Goal: Task Accomplishment & Management: Use online tool/utility

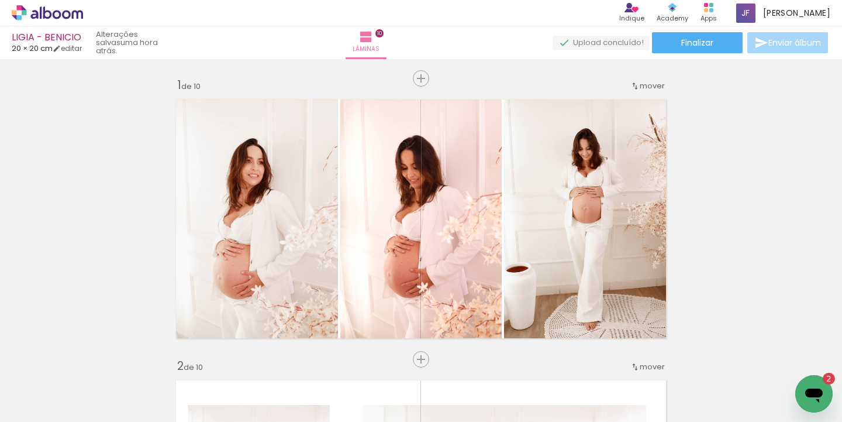
scroll to position [2540, 0]
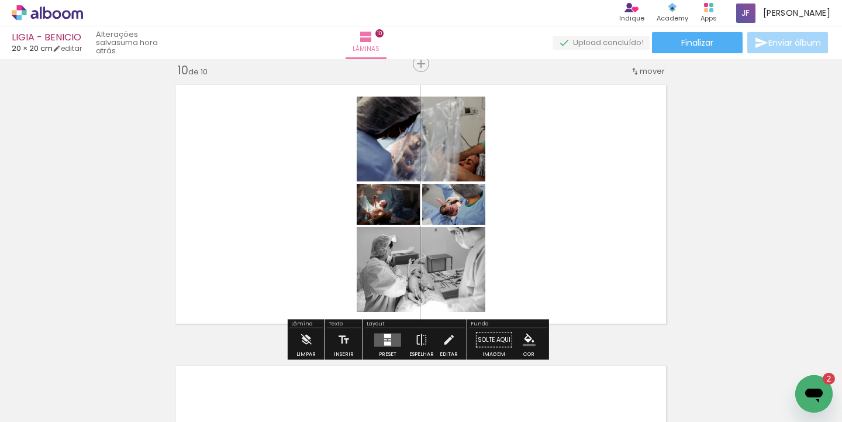
click at [392, 338] on quentale-layouter at bounding box center [387, 339] width 27 height 13
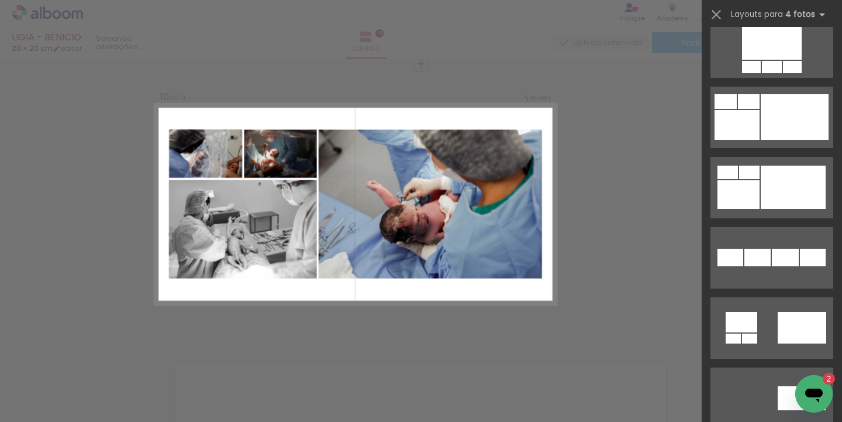
scroll to position [1138, 0]
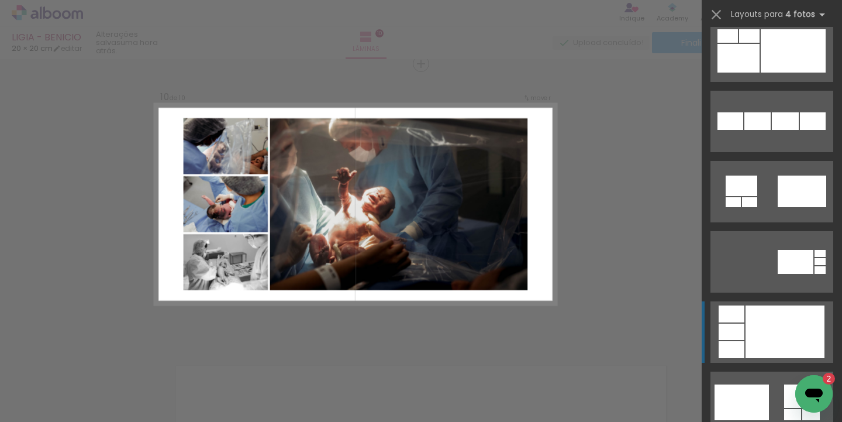
click at [765, 331] on div at bounding box center [784, 331] width 79 height 53
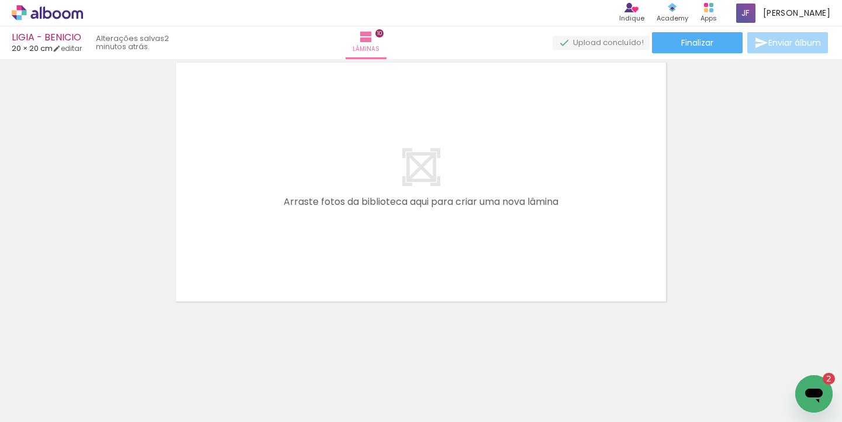
scroll to position [0, 1791]
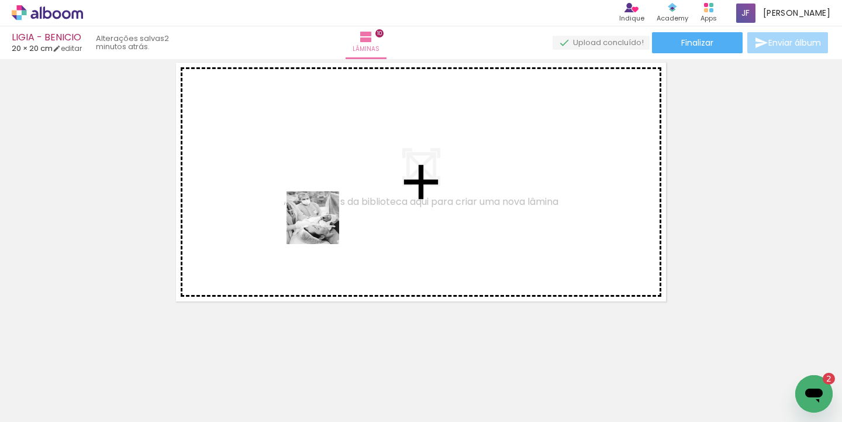
drag, startPoint x: 300, startPoint y: 387, endPoint x: 322, endPoint y: 226, distance: 162.1
click at [322, 226] on quentale-workspace at bounding box center [421, 211] width 842 height 422
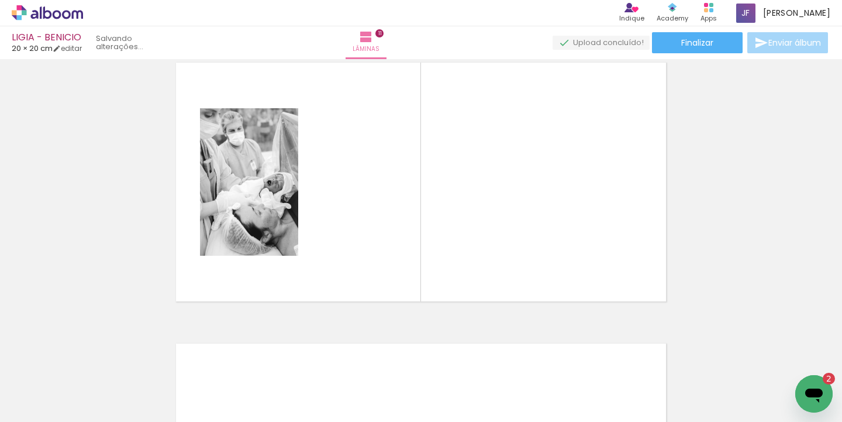
scroll to position [2821, 0]
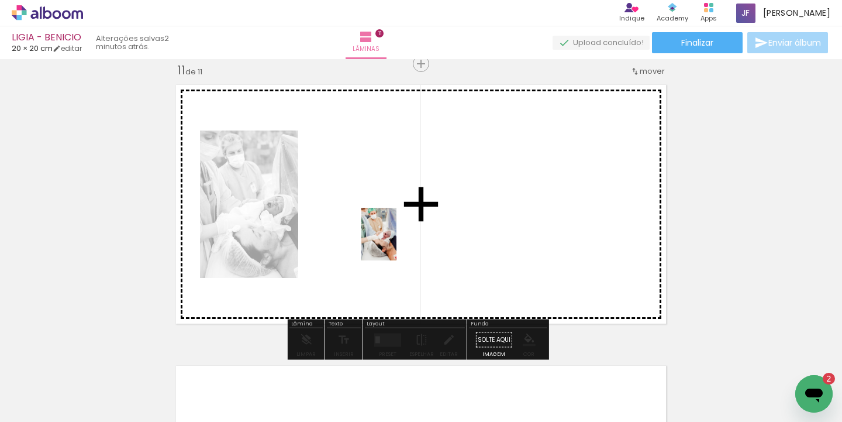
drag, startPoint x: 362, startPoint y: 385, endPoint x: 396, endPoint y: 243, distance: 146.8
click at [396, 243] on quentale-workspace at bounding box center [421, 211] width 842 height 422
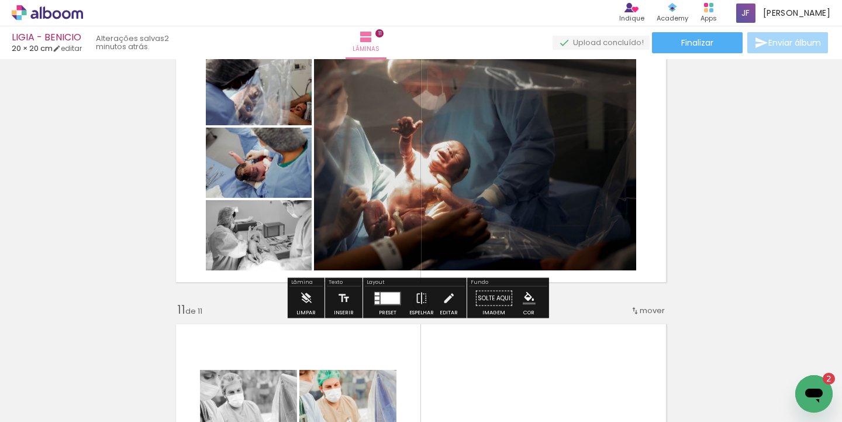
scroll to position [2781, 0]
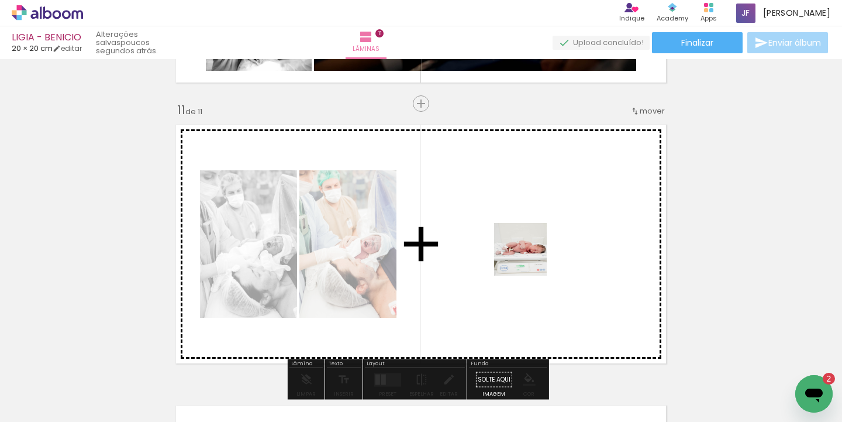
drag, startPoint x: 434, startPoint y: 390, endPoint x: 529, endPoint y: 258, distance: 162.6
click at [529, 258] on quentale-workspace at bounding box center [421, 211] width 842 height 422
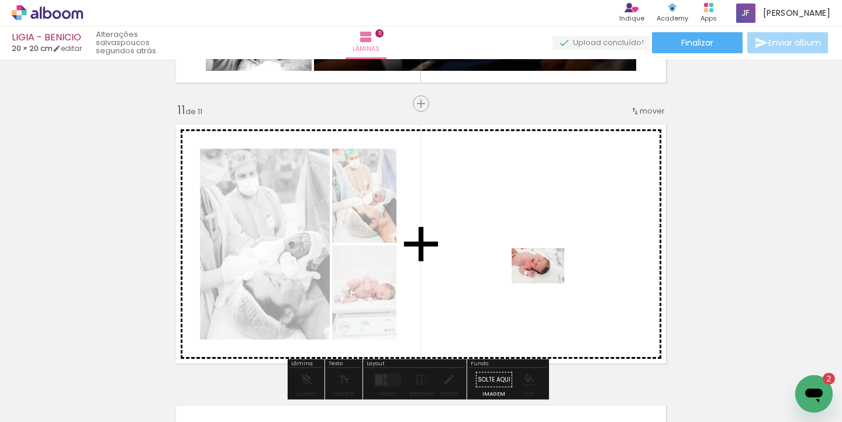
drag, startPoint x: 490, startPoint y: 385, endPoint x: 547, endPoint y: 283, distance: 116.5
click at [547, 283] on quentale-workspace at bounding box center [421, 211] width 842 height 422
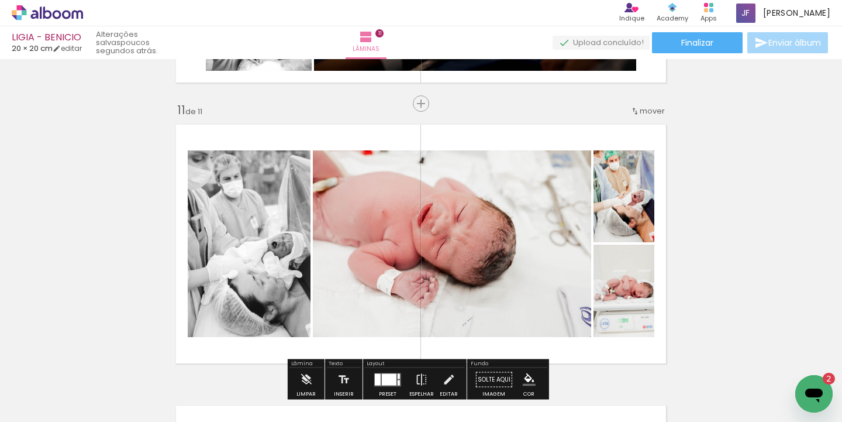
scroll to position [2879, 0]
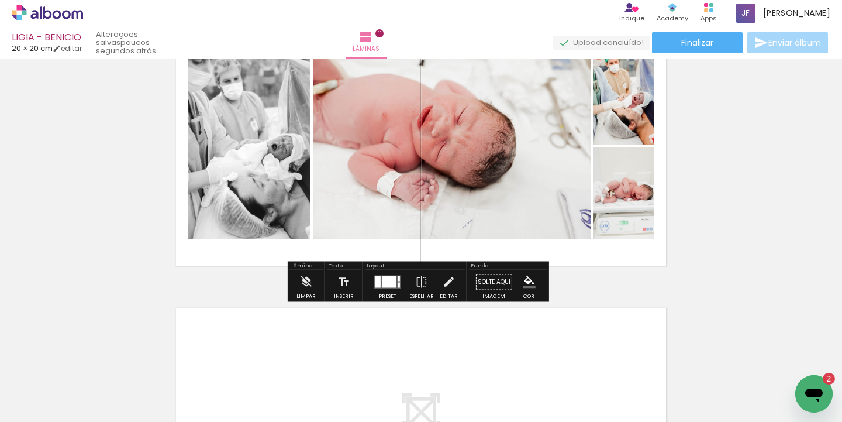
click at [382, 278] on div at bounding box center [389, 281] width 15 height 12
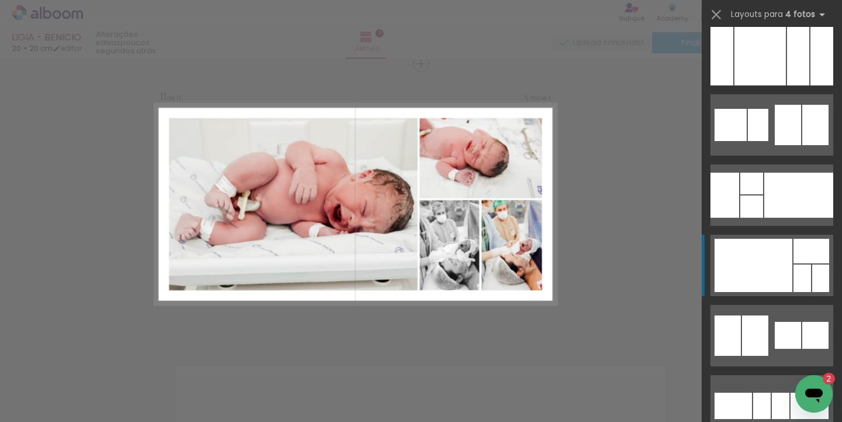
scroll to position [5209, 0]
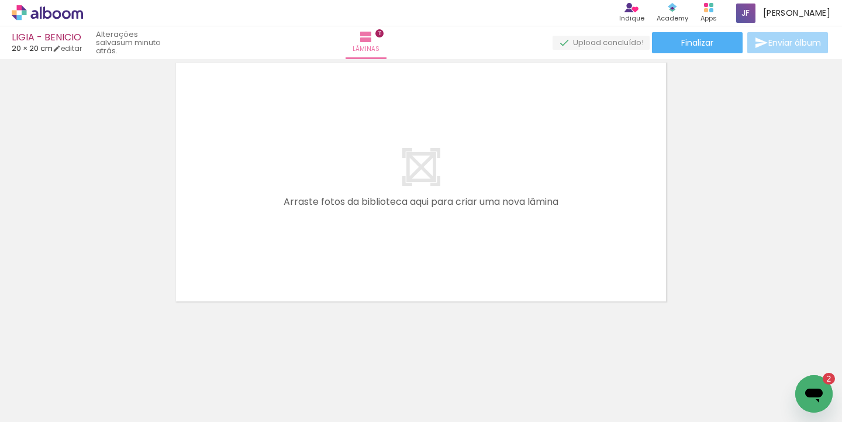
scroll to position [3052, 0]
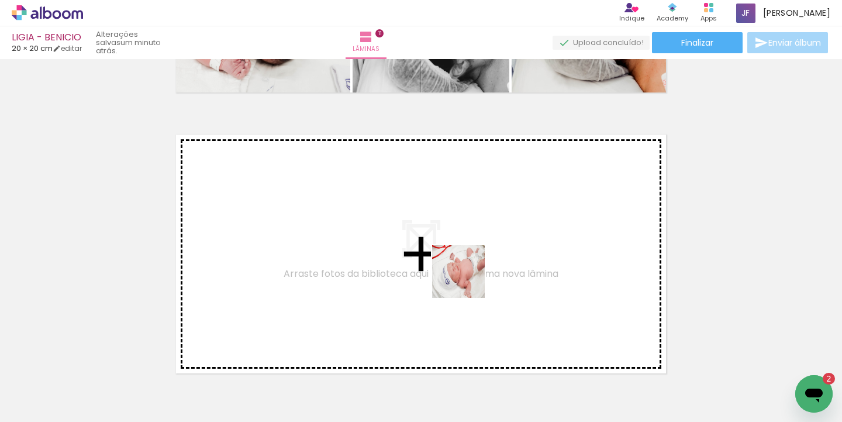
drag, startPoint x: 564, startPoint y: 385, endPoint x: 467, endPoint y: 280, distance: 143.2
click at [467, 280] on quentale-workspace at bounding box center [421, 211] width 842 height 422
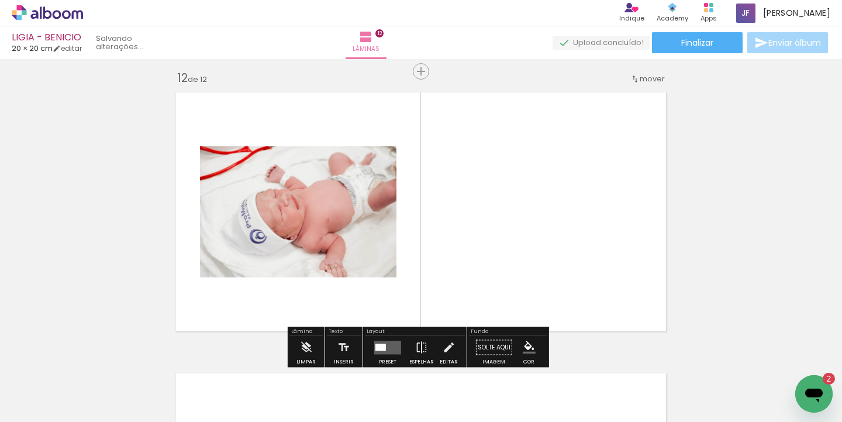
scroll to position [3101, 0]
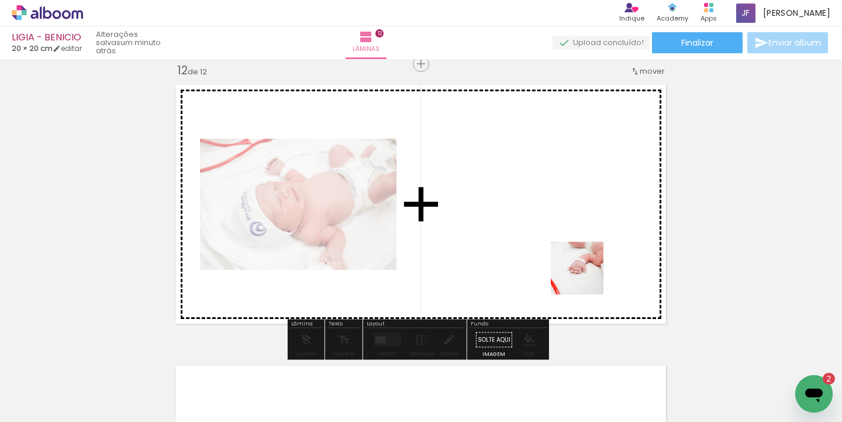
drag, startPoint x: 619, startPoint y: 381, endPoint x: 579, endPoint y: 265, distance: 122.9
click at [579, 265] on quentale-workspace at bounding box center [421, 211] width 842 height 422
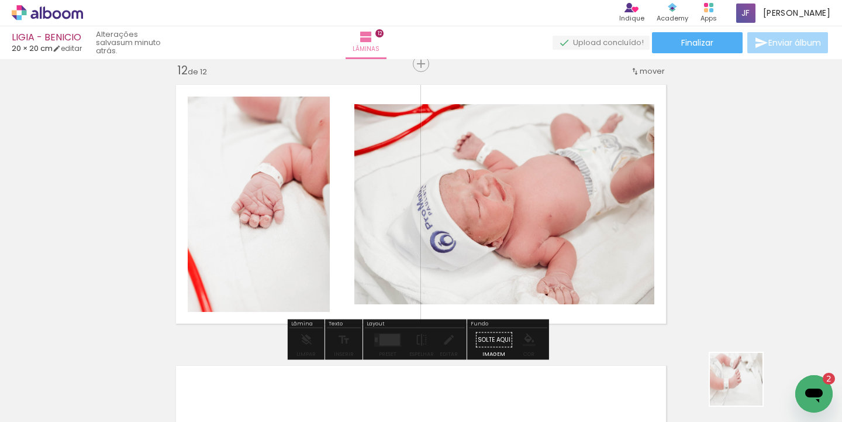
drag, startPoint x: 748, startPoint y: 391, endPoint x: 468, endPoint y: 303, distance: 294.0
click at [631, 293] on quentale-workspace at bounding box center [421, 211] width 842 height 422
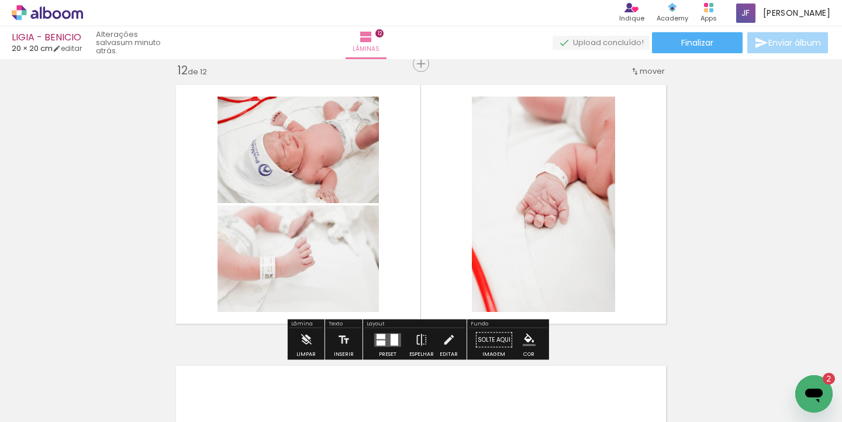
click at [392, 336] on div at bounding box center [395, 339] width 8 height 12
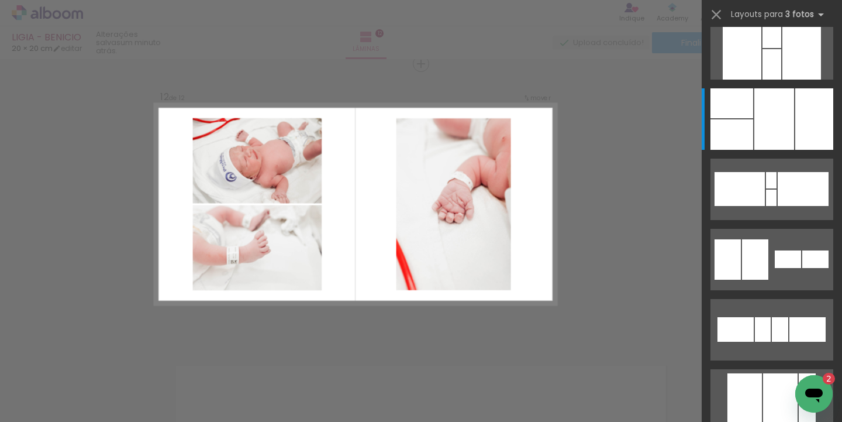
scroll to position [0, 0]
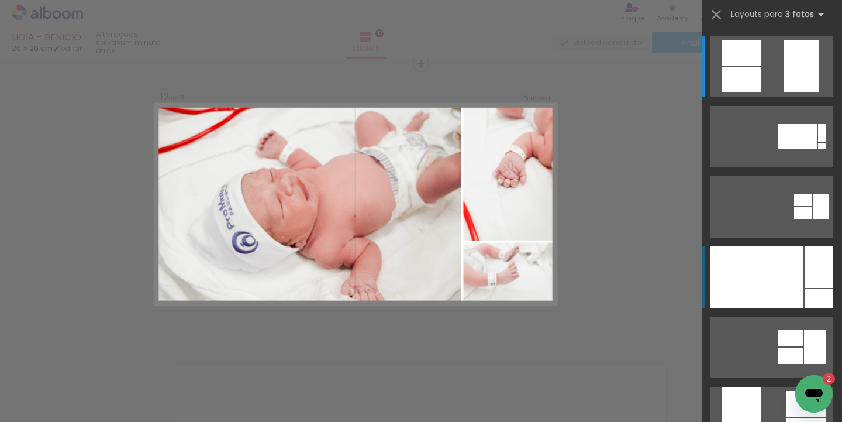
click at [792, 271] on div at bounding box center [756, 276] width 93 height 61
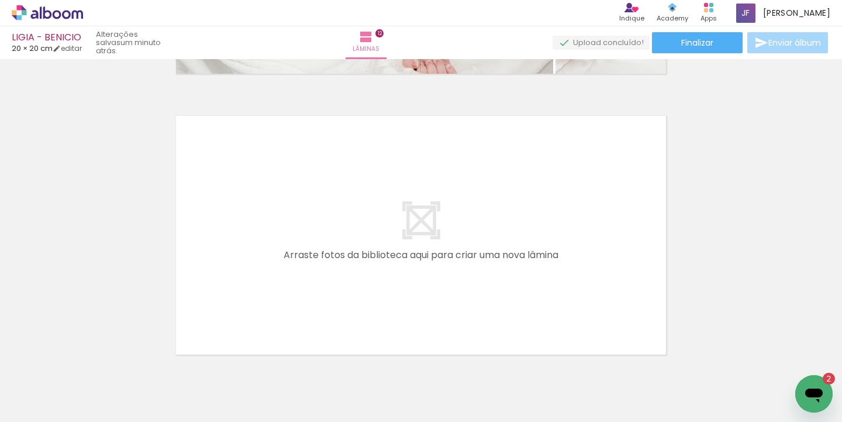
scroll to position [0, 1870]
drag, startPoint x: 518, startPoint y: 416, endPoint x: 636, endPoint y: 414, distance: 118.1
click at [96, 414] on iron-horizontal-list at bounding box center [83, 384] width 23 height 73
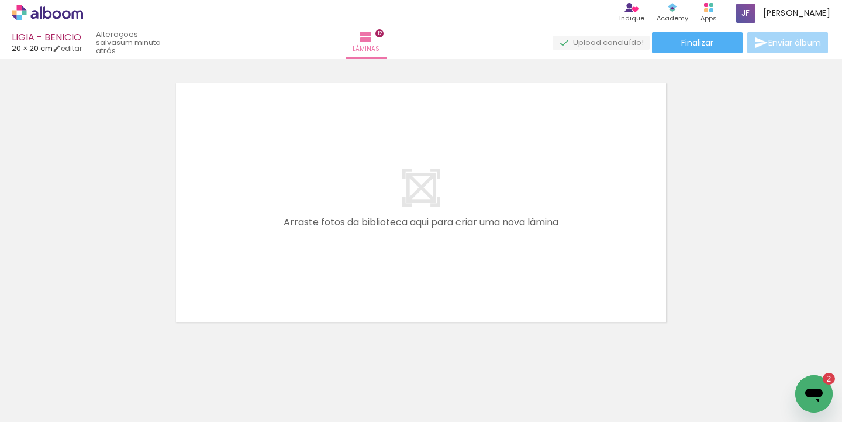
scroll to position [3403, 0]
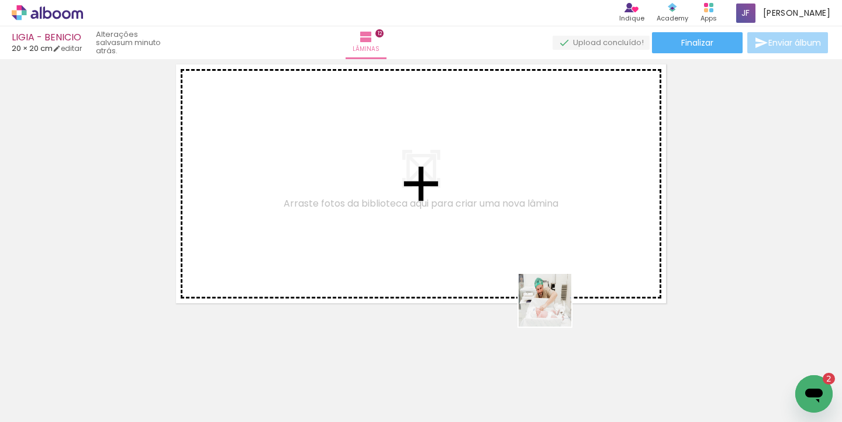
drag, startPoint x: 602, startPoint y: 391, endPoint x: 547, endPoint y: 269, distance: 133.4
click at [547, 269] on quentale-workspace at bounding box center [421, 211] width 842 height 422
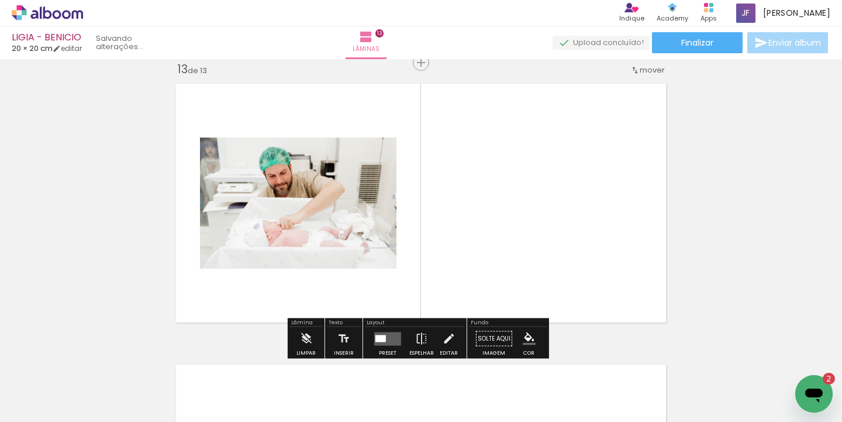
scroll to position [3382, 0]
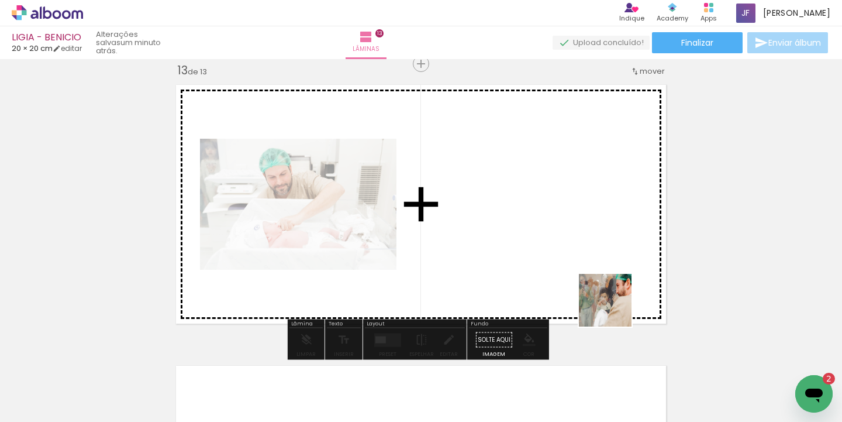
drag, startPoint x: 728, startPoint y: 382, endPoint x: 420, endPoint y: 305, distance: 316.9
click at [579, 271] on quentale-workspace at bounding box center [421, 211] width 842 height 422
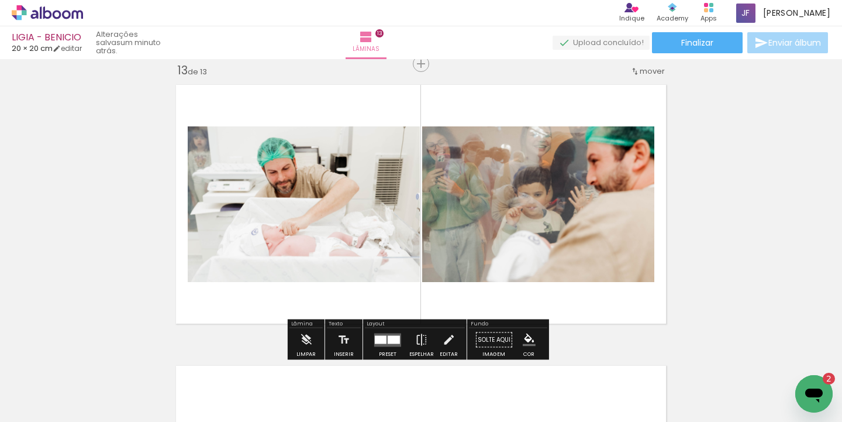
click at [372, 336] on div at bounding box center [388, 339] width 32 height 23
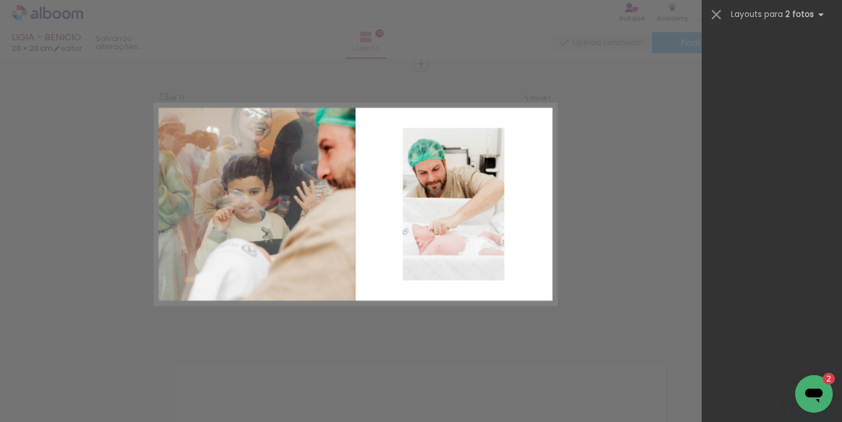
scroll to position [1367, 0]
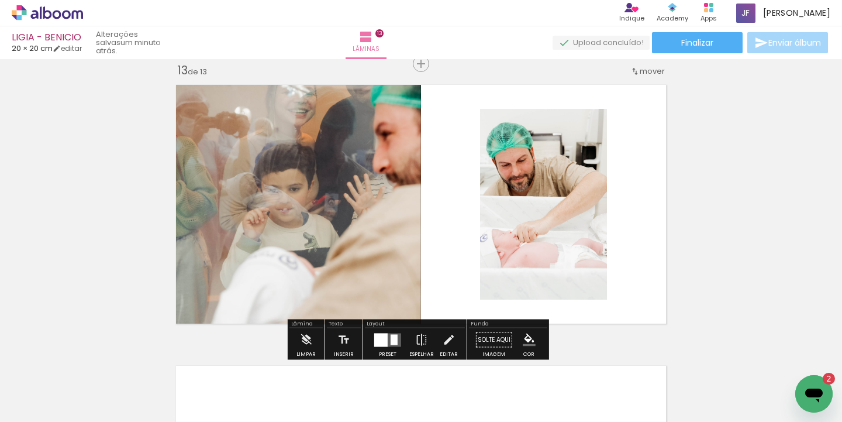
click at [382, 341] on div at bounding box center [380, 339] width 13 height 13
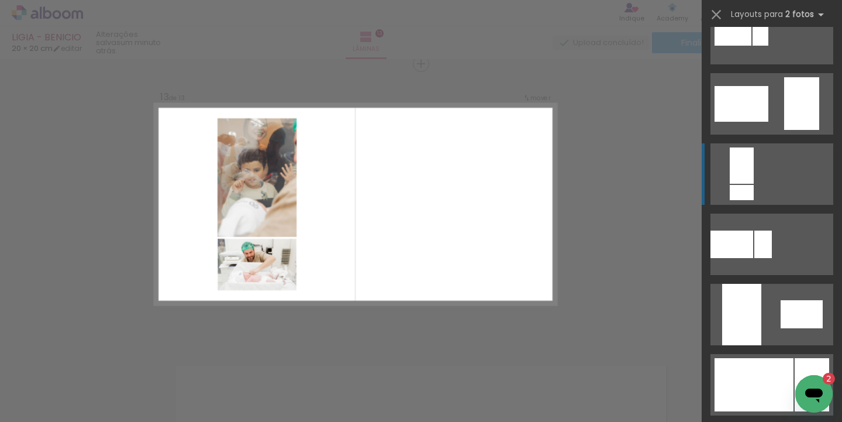
scroll to position [2310, 0]
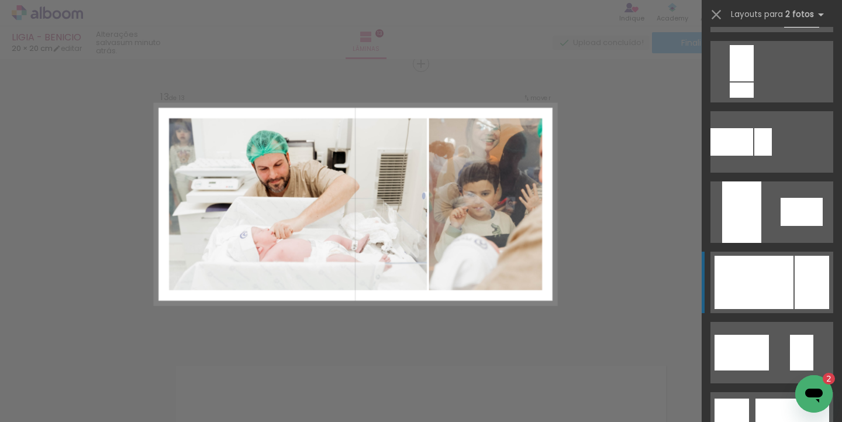
click at [787, 271] on div at bounding box center [753, 281] width 79 height 53
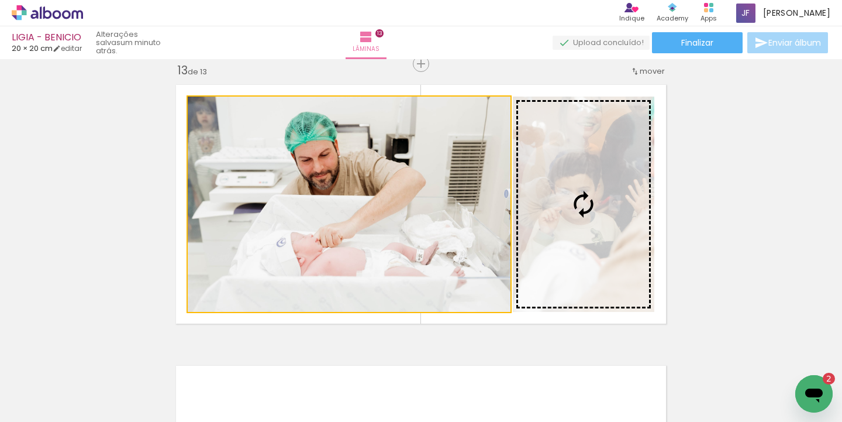
drag, startPoint x: 431, startPoint y: 230, endPoint x: 594, endPoint y: 218, distance: 162.9
click at [0, 0] on slot at bounding box center [0, 0] width 0 height 0
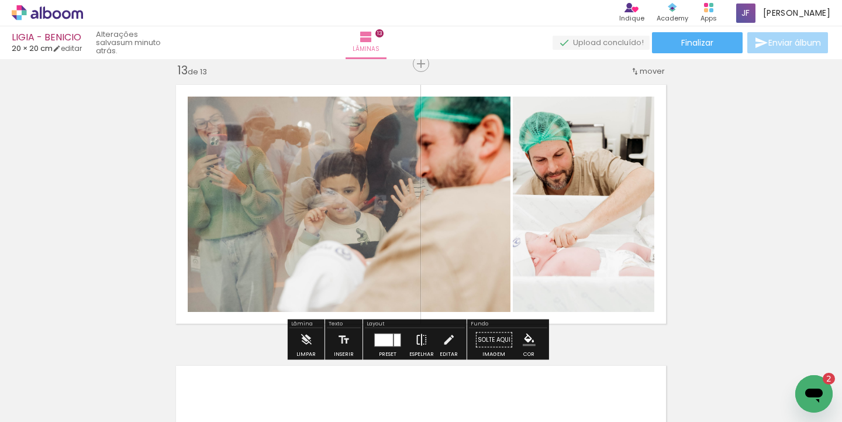
click at [415, 334] on iron-icon at bounding box center [421, 339] width 13 height 23
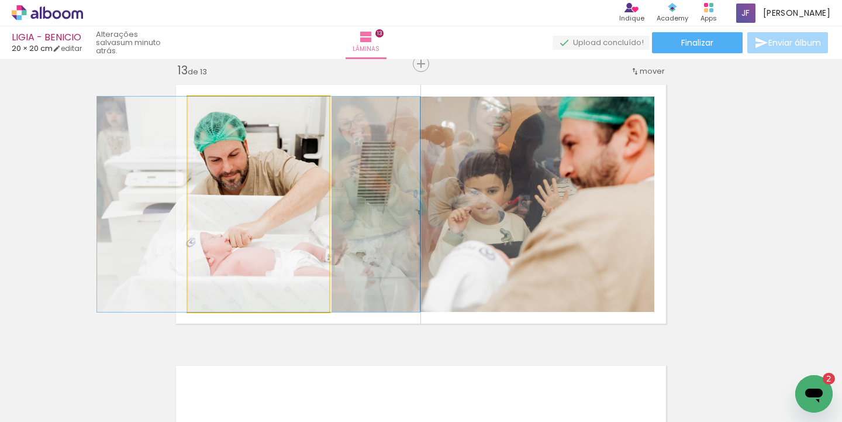
click at [267, 216] on quentale-photo at bounding box center [258, 203] width 141 height 215
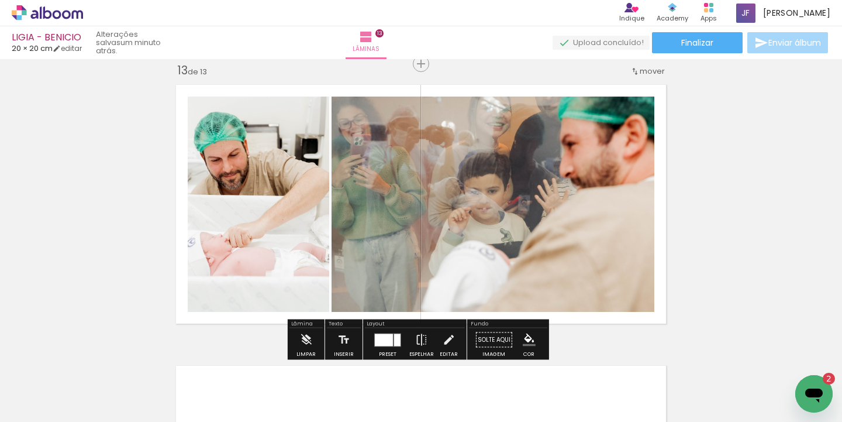
click at [378, 338] on div at bounding box center [384, 339] width 18 height 12
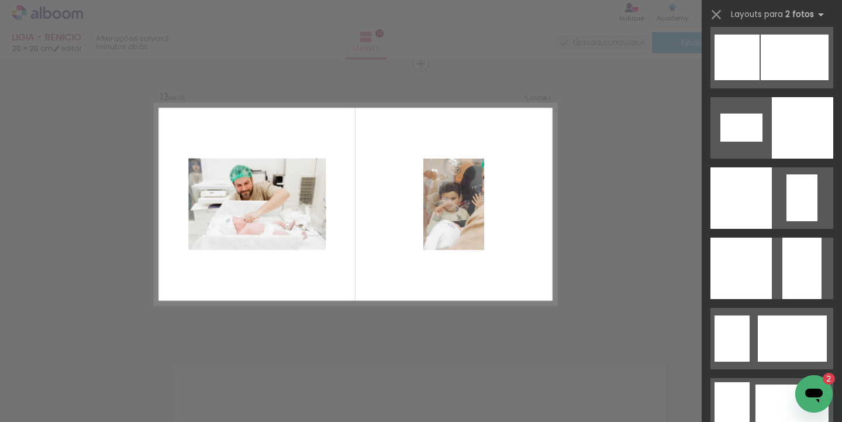
scroll to position [1372, 0]
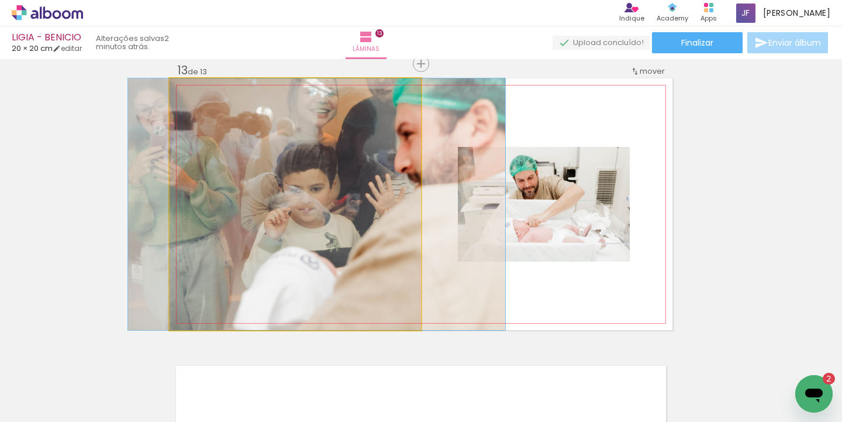
drag, startPoint x: 392, startPoint y: 212, endPoint x: 369, endPoint y: 215, distance: 23.1
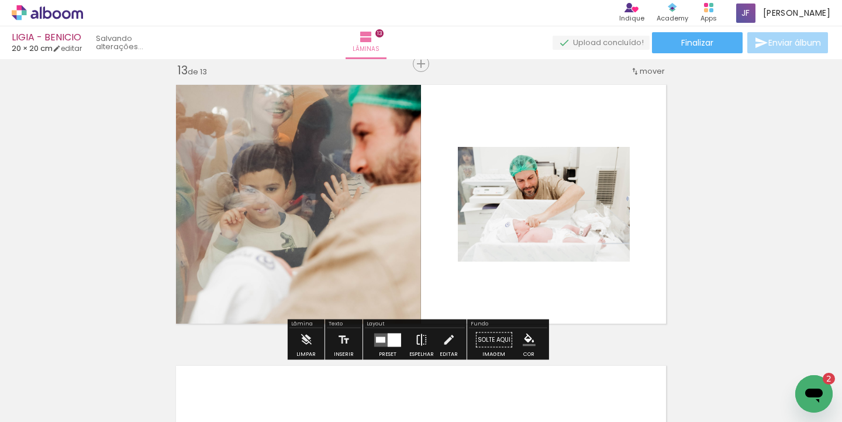
click at [415, 339] on iron-icon at bounding box center [421, 339] width 13 height 23
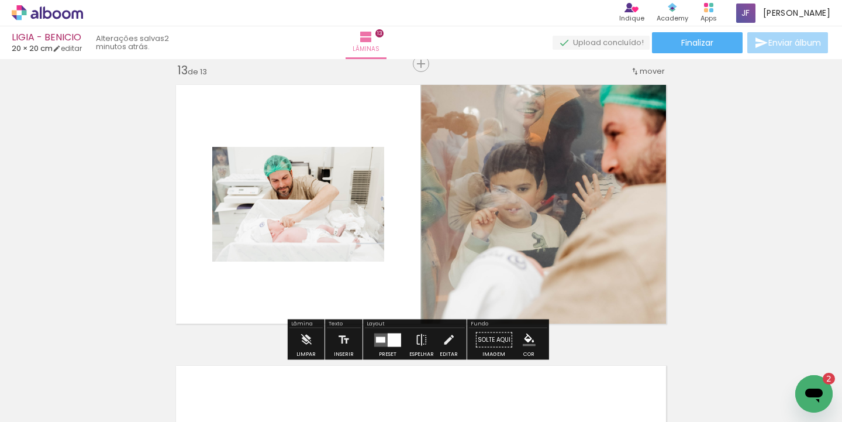
click at [369, 338] on paper-button "Preset" at bounding box center [387, 343] width 37 height 30
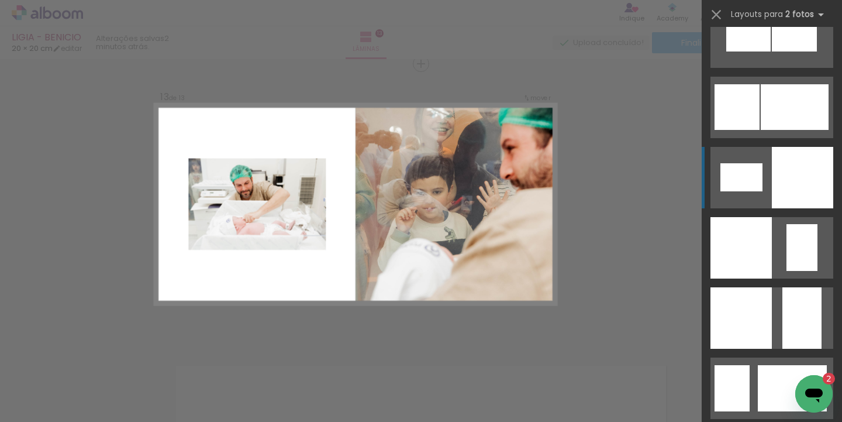
scroll to position [1577, 0]
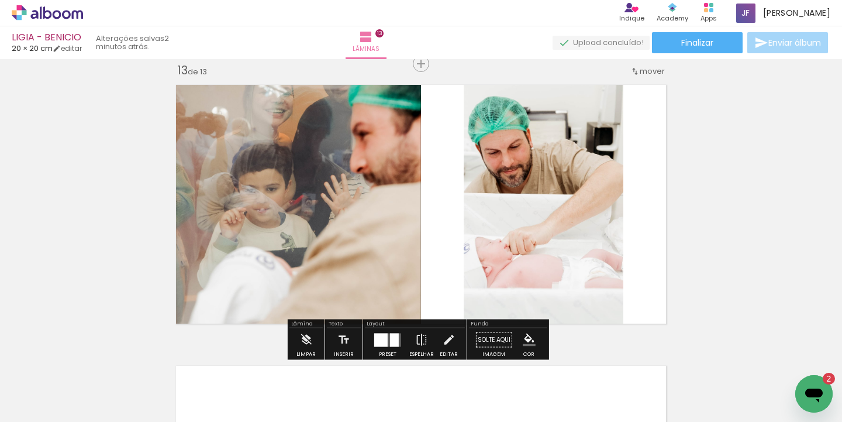
drag, startPoint x: 396, startPoint y: 329, endPoint x: 394, endPoint y: 334, distance: 6.3
click at [396, 329] on div at bounding box center [388, 339] width 32 height 23
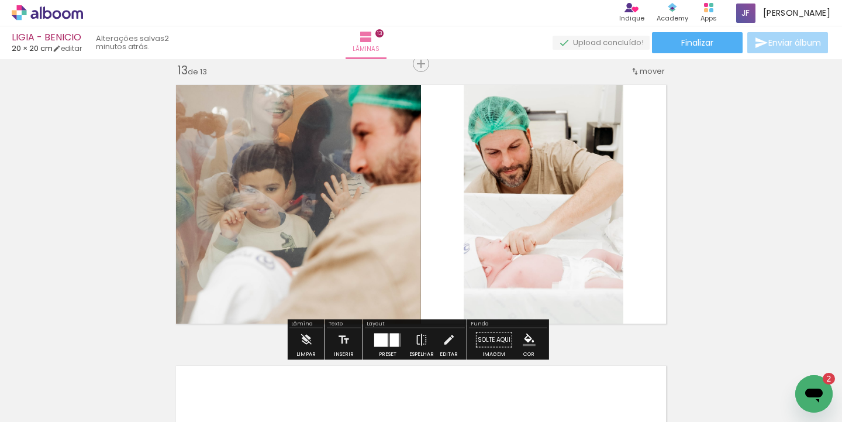
click at [402, 345] on paper-button "Preset" at bounding box center [387, 343] width 37 height 30
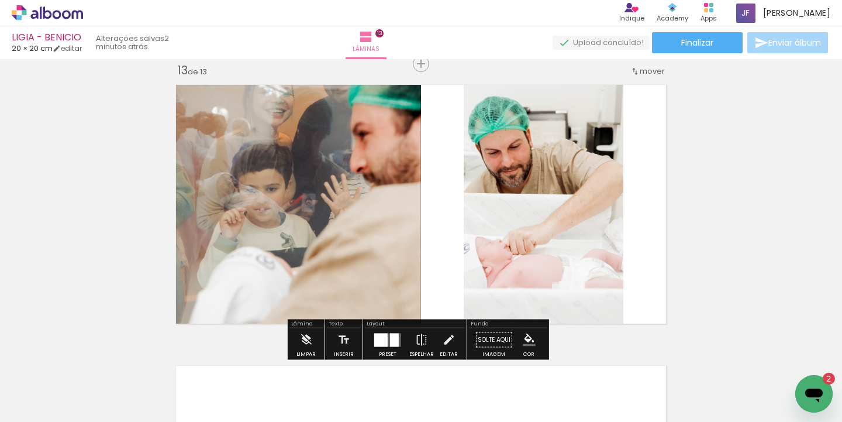
click at [399, 337] on div at bounding box center [388, 339] width 32 height 23
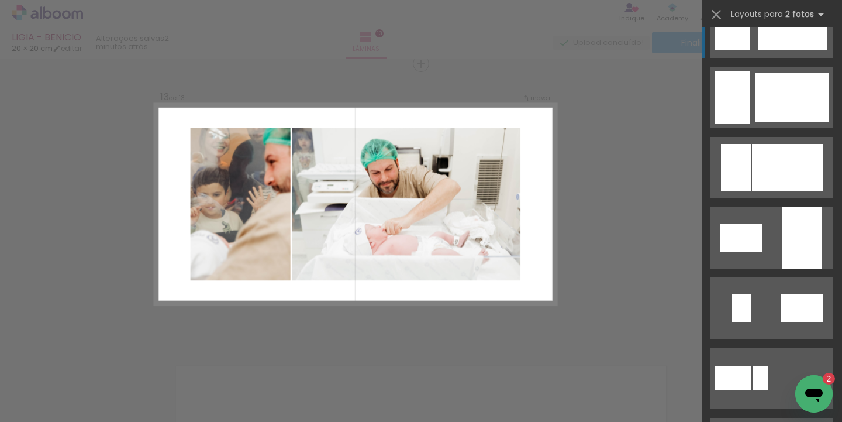
scroll to position [1761, 0]
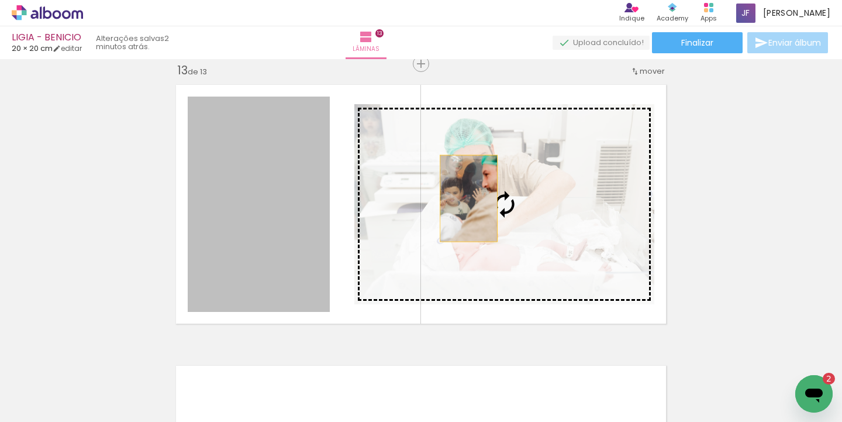
drag, startPoint x: 278, startPoint y: 220, endPoint x: 472, endPoint y: 196, distance: 195.5
click at [0, 0] on slot at bounding box center [0, 0] width 0 height 0
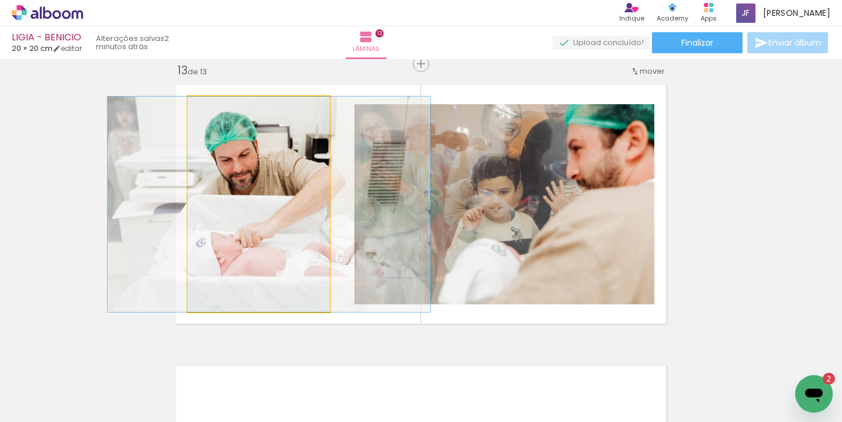
drag, startPoint x: 211, startPoint y: 210, endPoint x: 222, endPoint y: 212, distance: 10.7
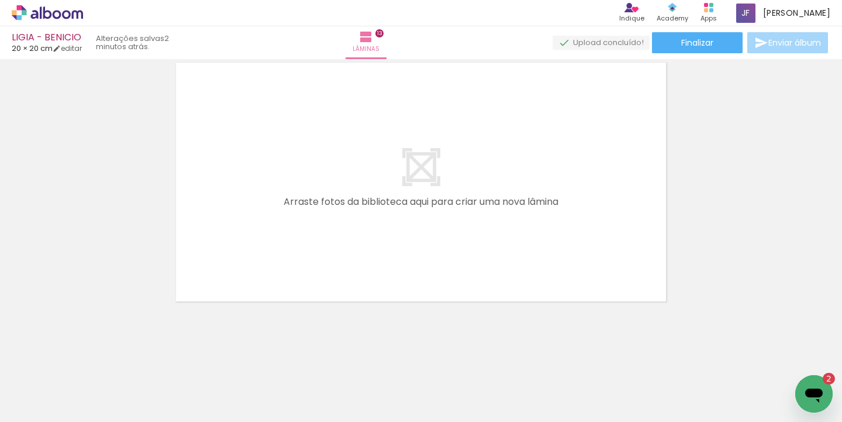
scroll to position [0, 1924]
drag, startPoint x: 469, startPoint y: 416, endPoint x: 566, endPoint y: 413, distance: 97.1
click at [96, 414] on iron-horizontal-list at bounding box center [83, 384] width 23 height 73
drag, startPoint x: 745, startPoint y: 385, endPoint x: 531, endPoint y: 247, distance: 255.4
click at [531, 247] on quentale-workspace at bounding box center [421, 211] width 842 height 422
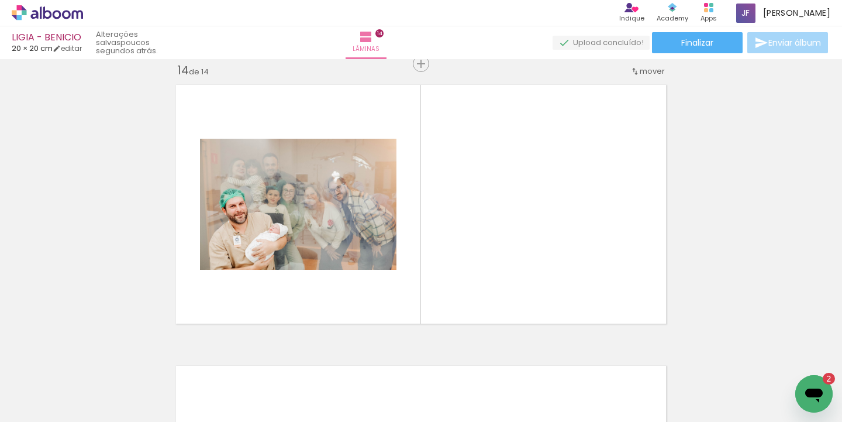
scroll to position [0, 2025]
drag, startPoint x: 495, startPoint y: 417, endPoint x: 604, endPoint y: 414, distance: 110.0
click at [96, 414] on iron-horizontal-list at bounding box center [83, 384] width 23 height 73
drag, startPoint x: 474, startPoint y: 393, endPoint x: 448, endPoint y: 215, distance: 179.5
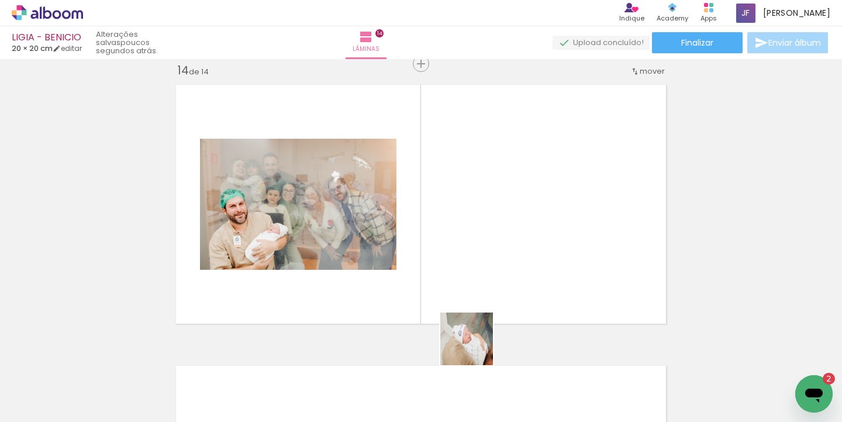
click at [448, 215] on quentale-workspace at bounding box center [421, 211] width 842 height 422
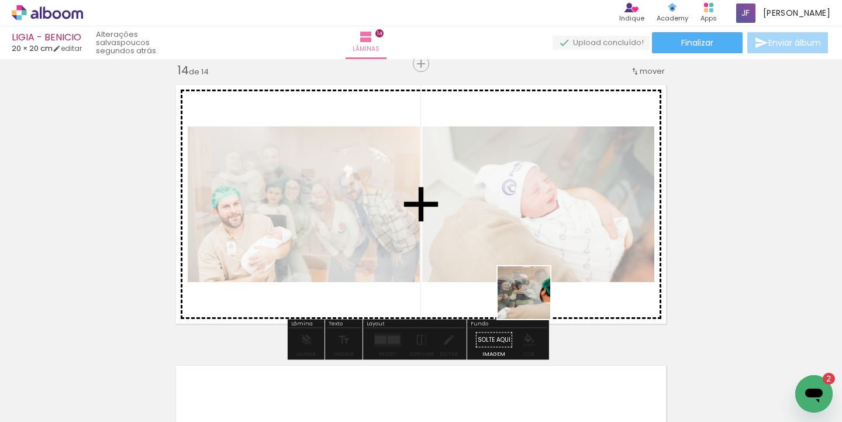
drag, startPoint x: 533, startPoint y: 301, endPoint x: 596, endPoint y: 351, distance: 81.2
click at [532, 236] on quentale-workspace at bounding box center [421, 211] width 842 height 422
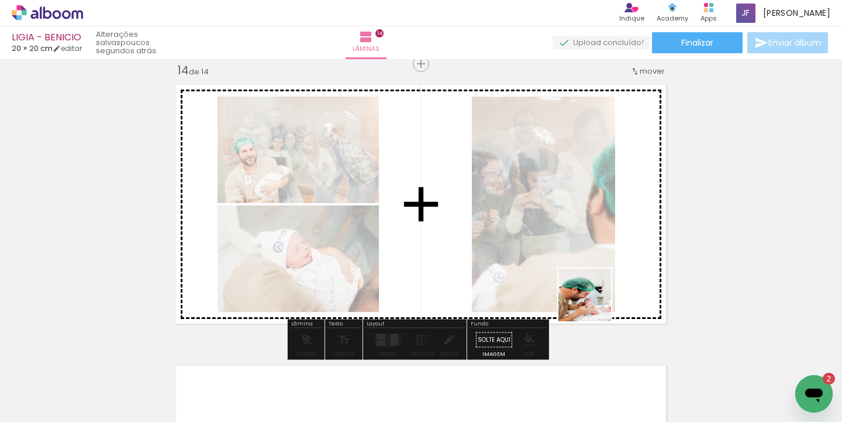
drag, startPoint x: 592, startPoint y: 382, endPoint x: 447, endPoint y: 338, distance: 151.5
click at [600, 237] on quentale-workspace at bounding box center [421, 211] width 842 height 422
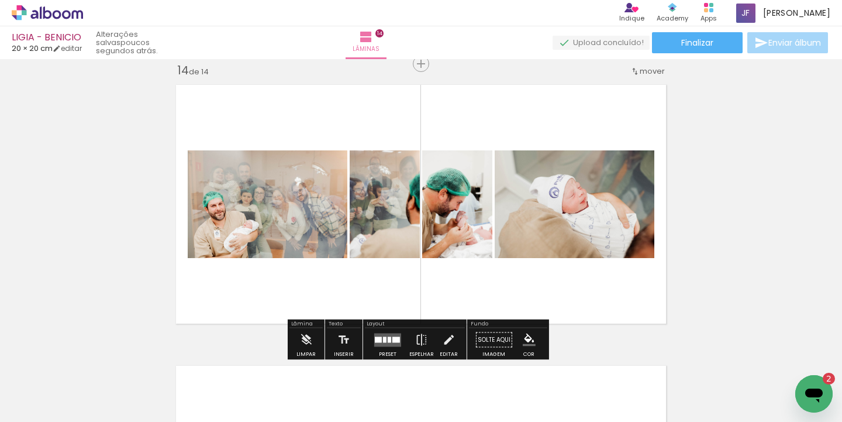
click at [395, 333] on quentale-layouter at bounding box center [387, 339] width 27 height 13
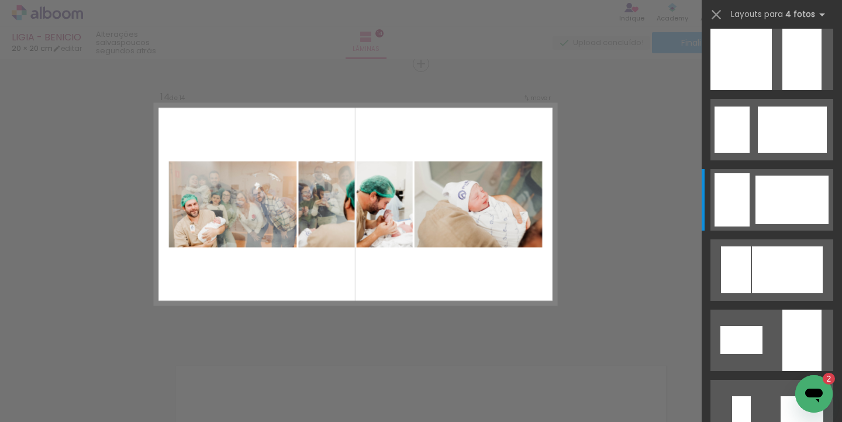
scroll to position [0, 0]
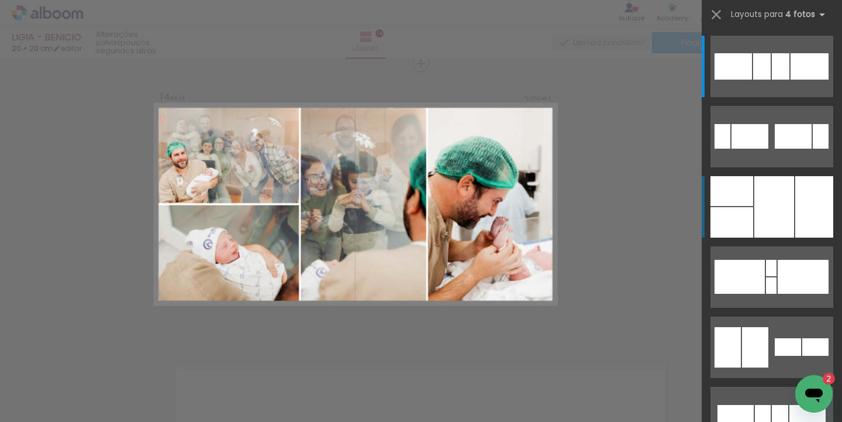
click at [783, 203] on div at bounding box center [774, 206] width 40 height 61
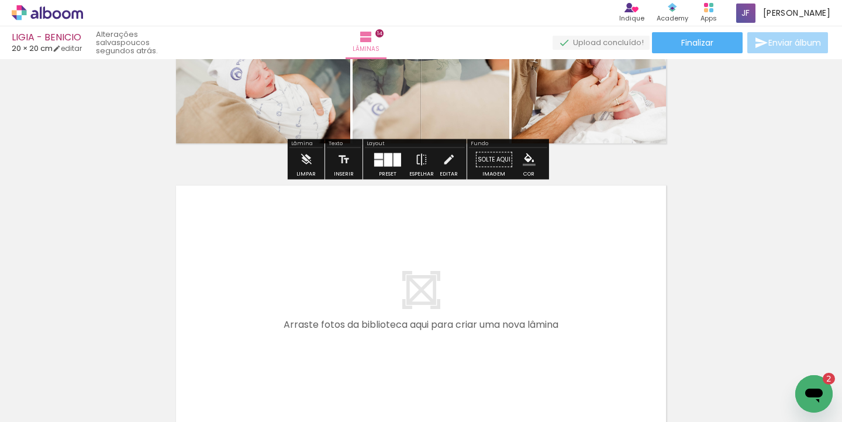
scroll to position [3965, 0]
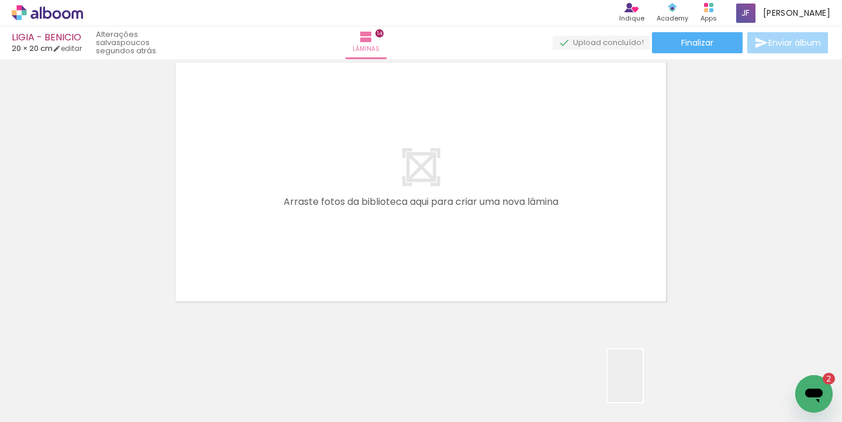
drag, startPoint x: 642, startPoint y: 384, endPoint x: 670, endPoint y: 366, distance: 32.9
click at [488, 261] on quentale-workspace at bounding box center [421, 211] width 842 height 422
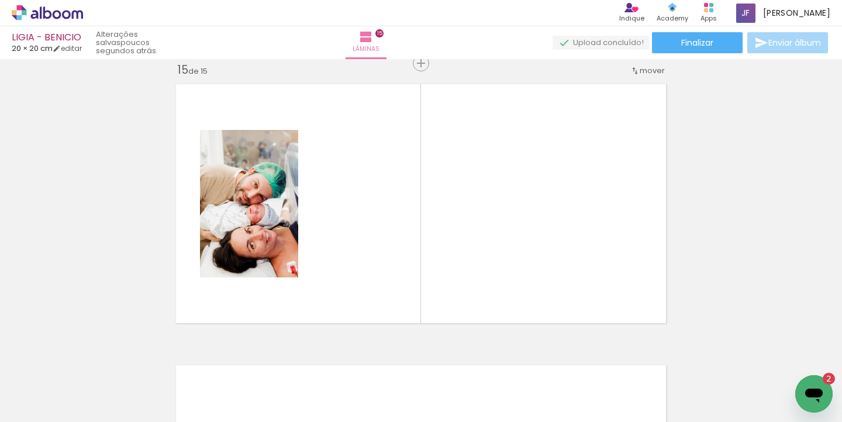
scroll to position [3943, 0]
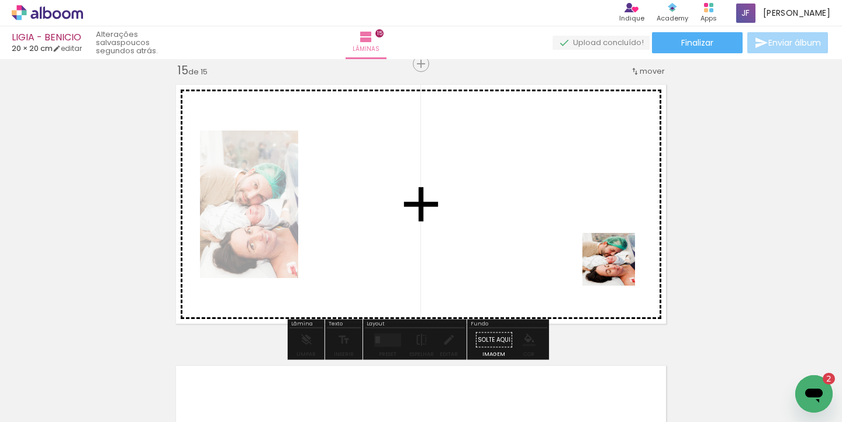
drag, startPoint x: 727, startPoint y: 384, endPoint x: 778, endPoint y: 359, distance: 56.7
click at [600, 255] on quentale-workspace at bounding box center [421, 211] width 842 height 422
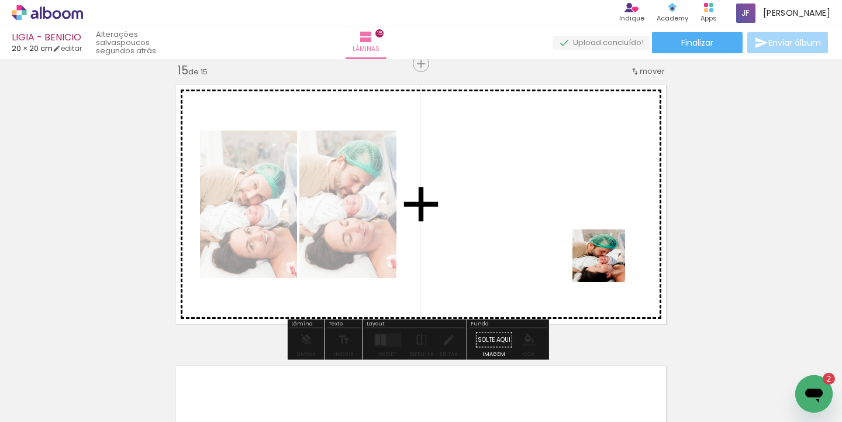
drag, startPoint x: 784, startPoint y: 367, endPoint x: 563, endPoint y: 244, distance: 252.5
click at [563, 244] on quentale-workspace at bounding box center [421, 211] width 842 height 422
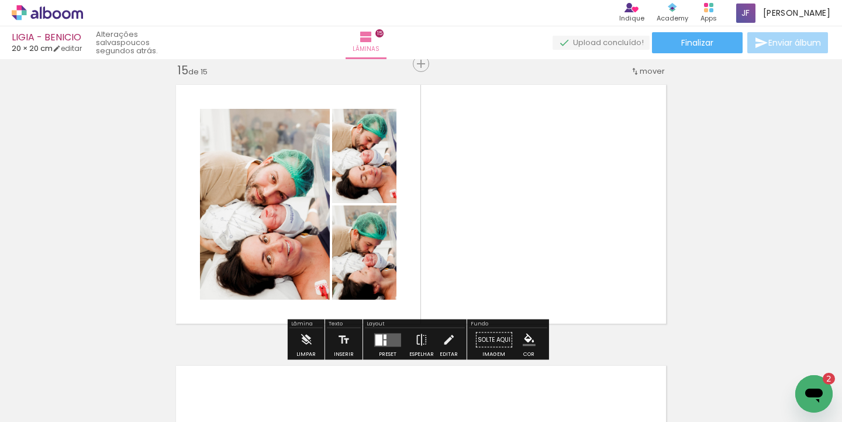
click at [380, 347] on div at bounding box center [388, 339] width 32 height 23
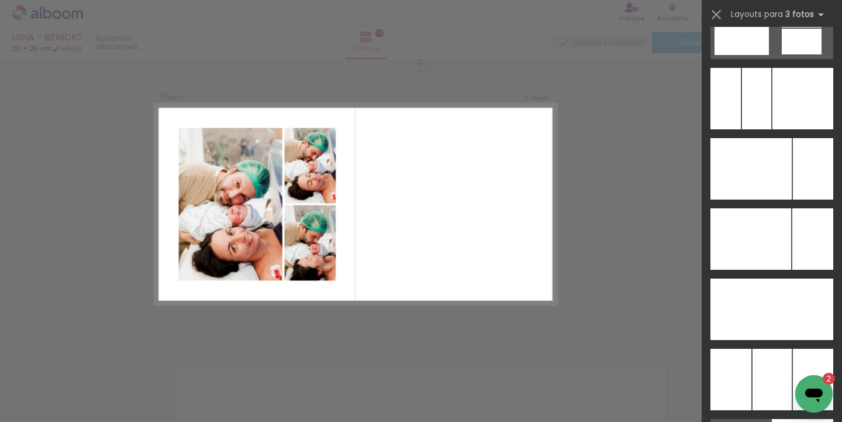
scroll to position [8874, 0]
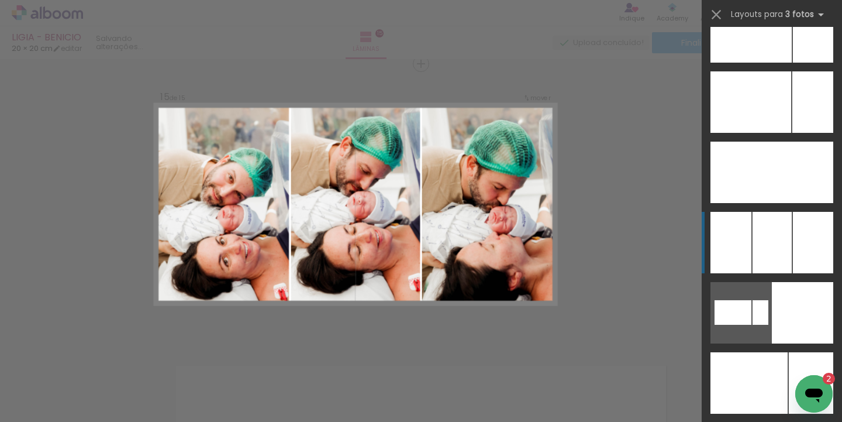
click at [786, 203] on div at bounding box center [771, 171] width 43 height 61
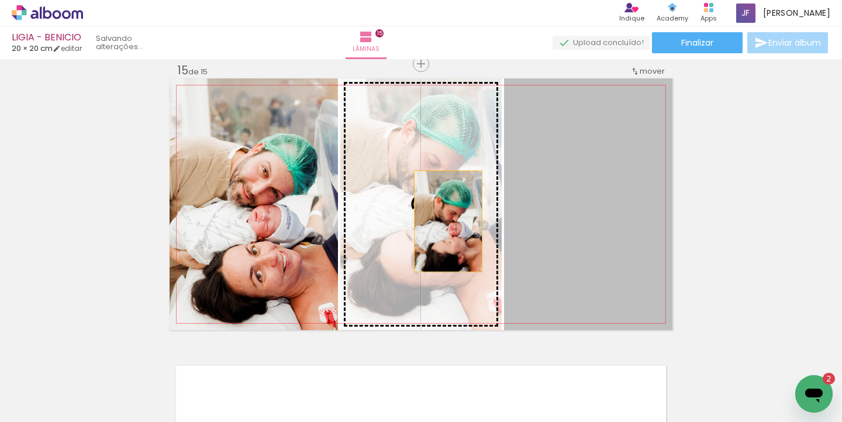
drag, startPoint x: 627, startPoint y: 196, endPoint x: 444, endPoint y: 221, distance: 185.3
click at [0, 0] on slot at bounding box center [0, 0] width 0 height 0
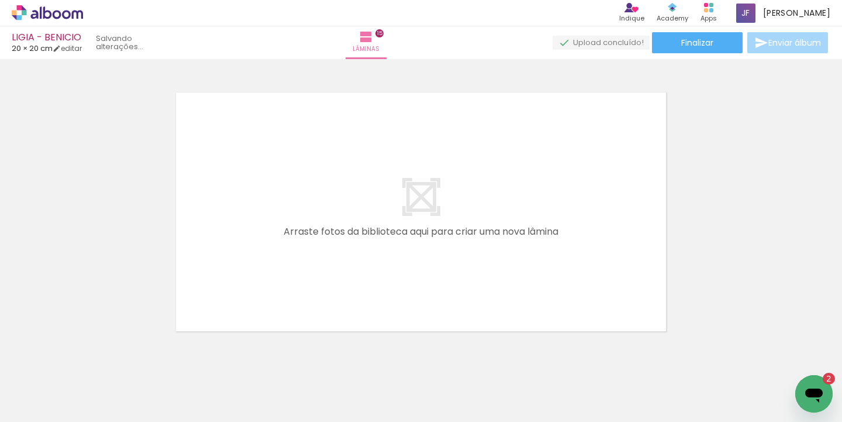
scroll to position [0, 2275]
drag, startPoint x: 596, startPoint y: 418, endPoint x: 786, endPoint y: 414, distance: 189.5
click at [96, 414] on iron-horizontal-list at bounding box center [83, 384] width 23 height 73
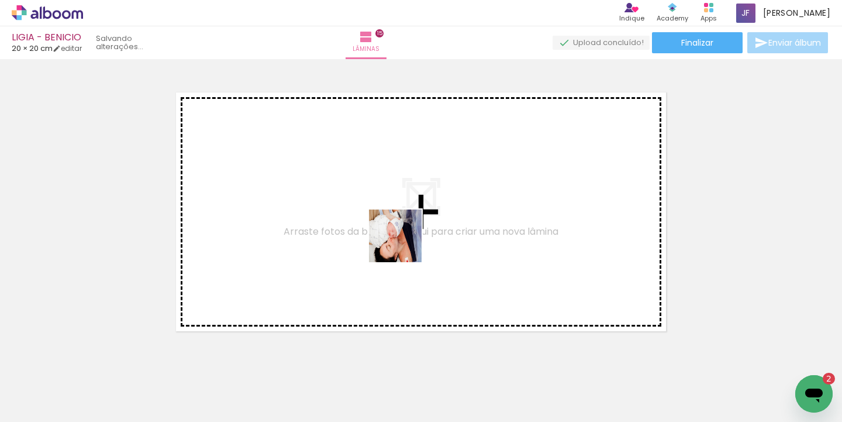
drag, startPoint x: 364, startPoint y: 389, endPoint x: 404, endPoint y: 244, distance: 149.8
click at [404, 244] on quentale-workspace at bounding box center [421, 211] width 842 height 422
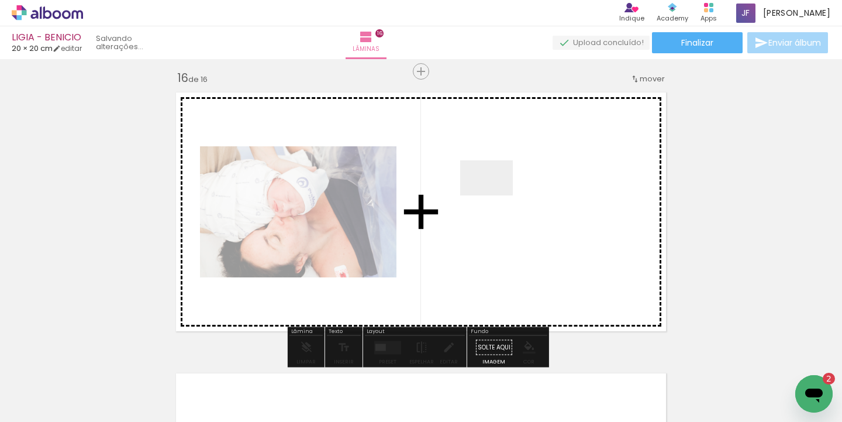
drag, startPoint x: 461, startPoint y: 281, endPoint x: 495, endPoint y: 195, distance: 92.6
click at [495, 195] on quentale-workspace at bounding box center [421, 211] width 842 height 422
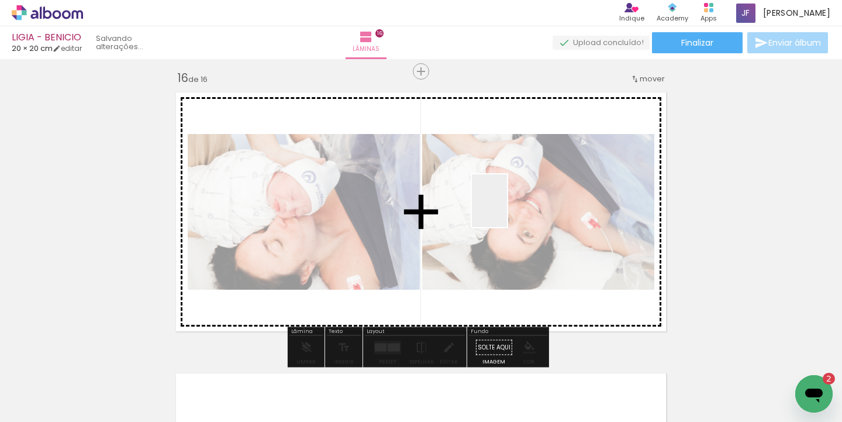
drag, startPoint x: 490, startPoint y: 367, endPoint x: 507, endPoint y: 209, distance: 158.7
click at [507, 209] on quentale-workspace at bounding box center [421, 211] width 842 height 422
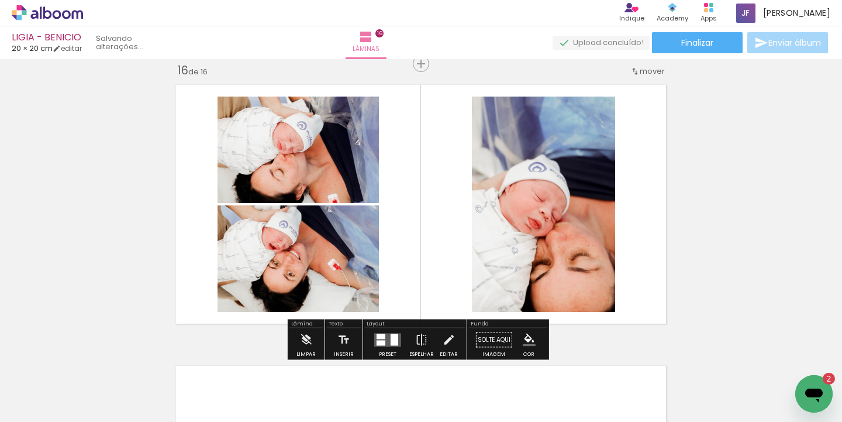
drag, startPoint x: 547, startPoint y: 379, endPoint x: 564, endPoint y: 205, distance: 175.0
click at [564, 205] on quentale-workspace at bounding box center [421, 211] width 842 height 422
